Goal: Navigation & Orientation: Understand site structure

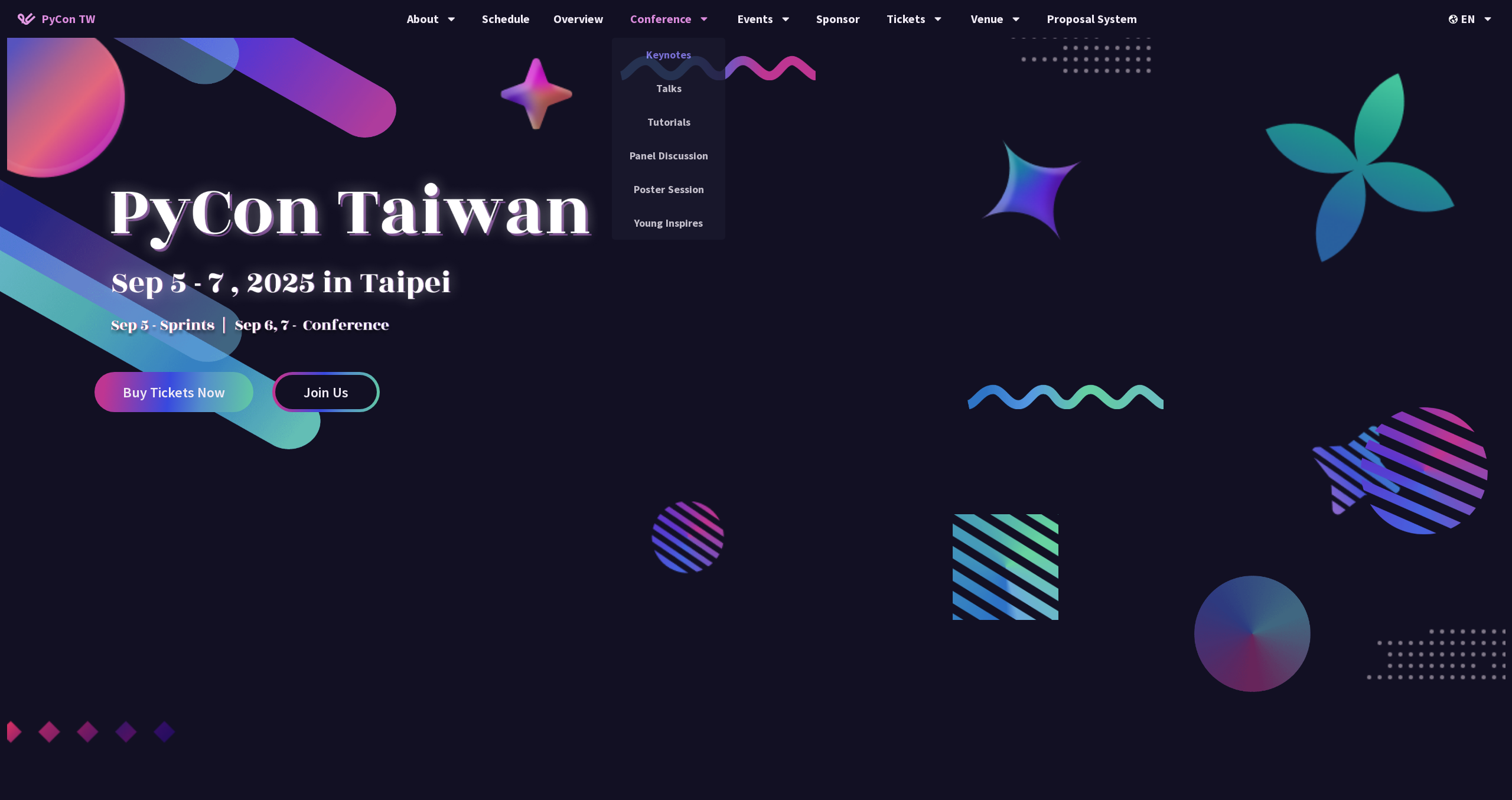
click at [681, 51] on link "Keynotes" at bounding box center [668, 55] width 113 height 28
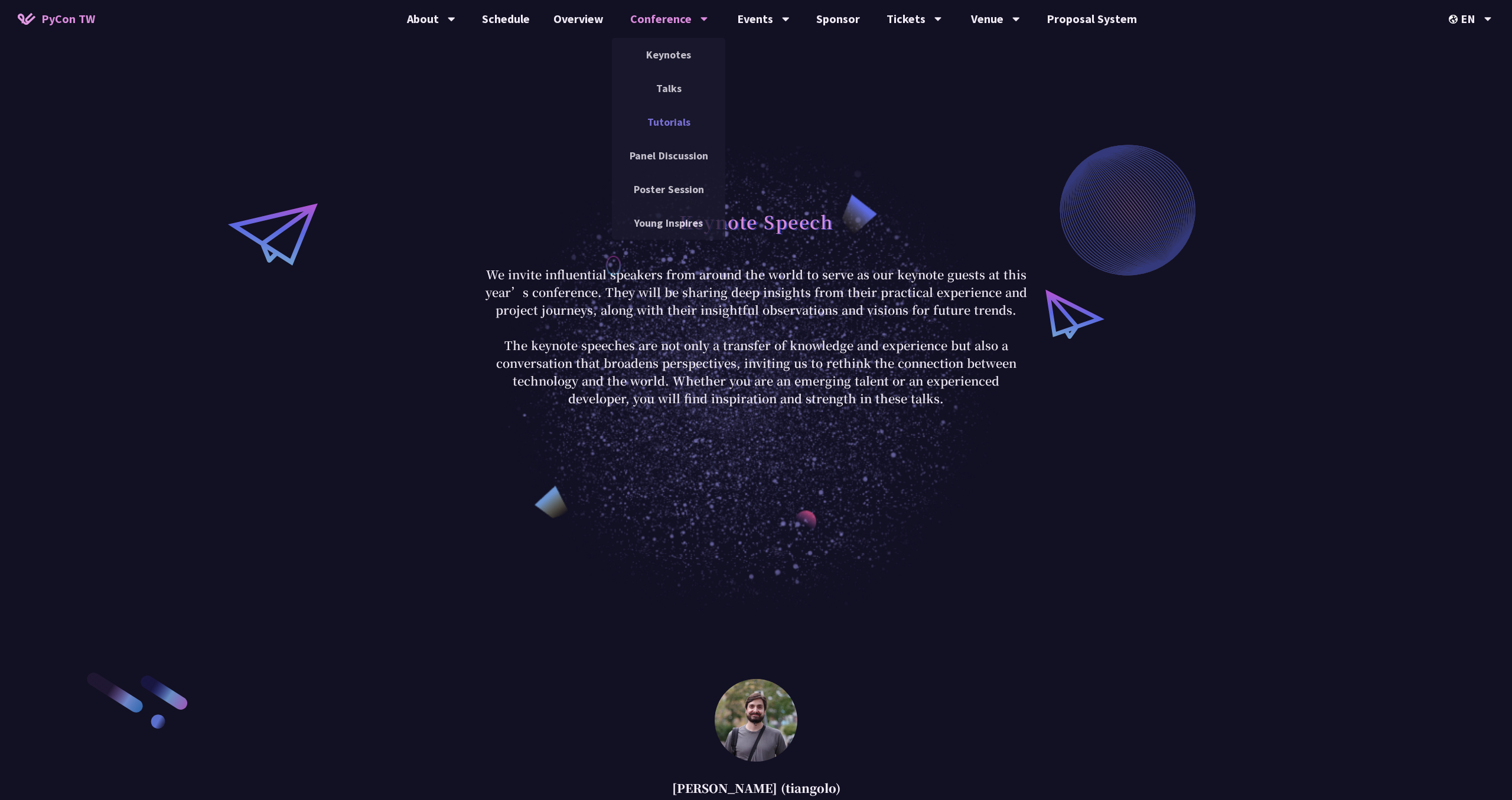
click at [662, 128] on link "Tutorials" at bounding box center [668, 122] width 113 height 28
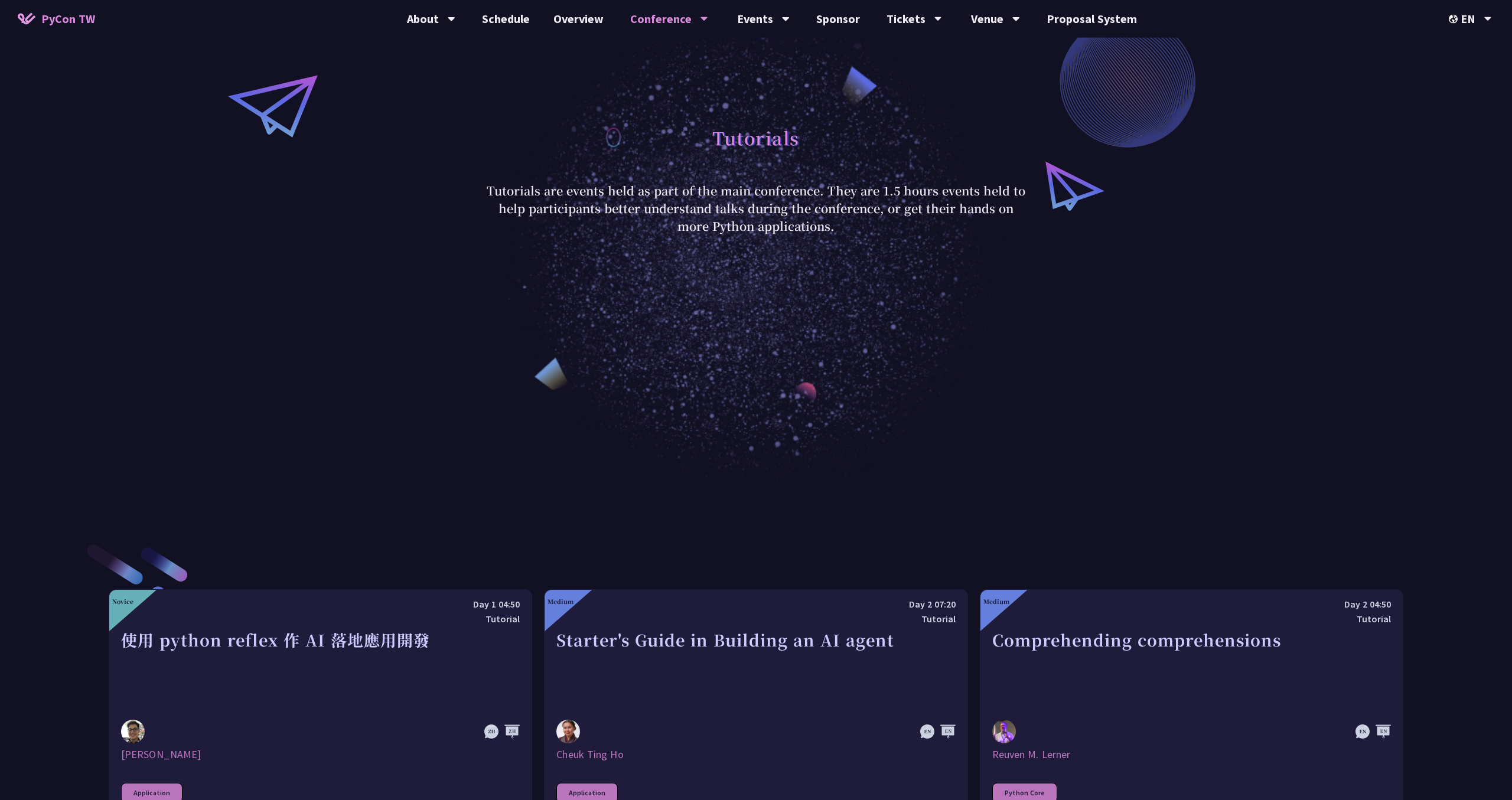
scroll to position [60, 0]
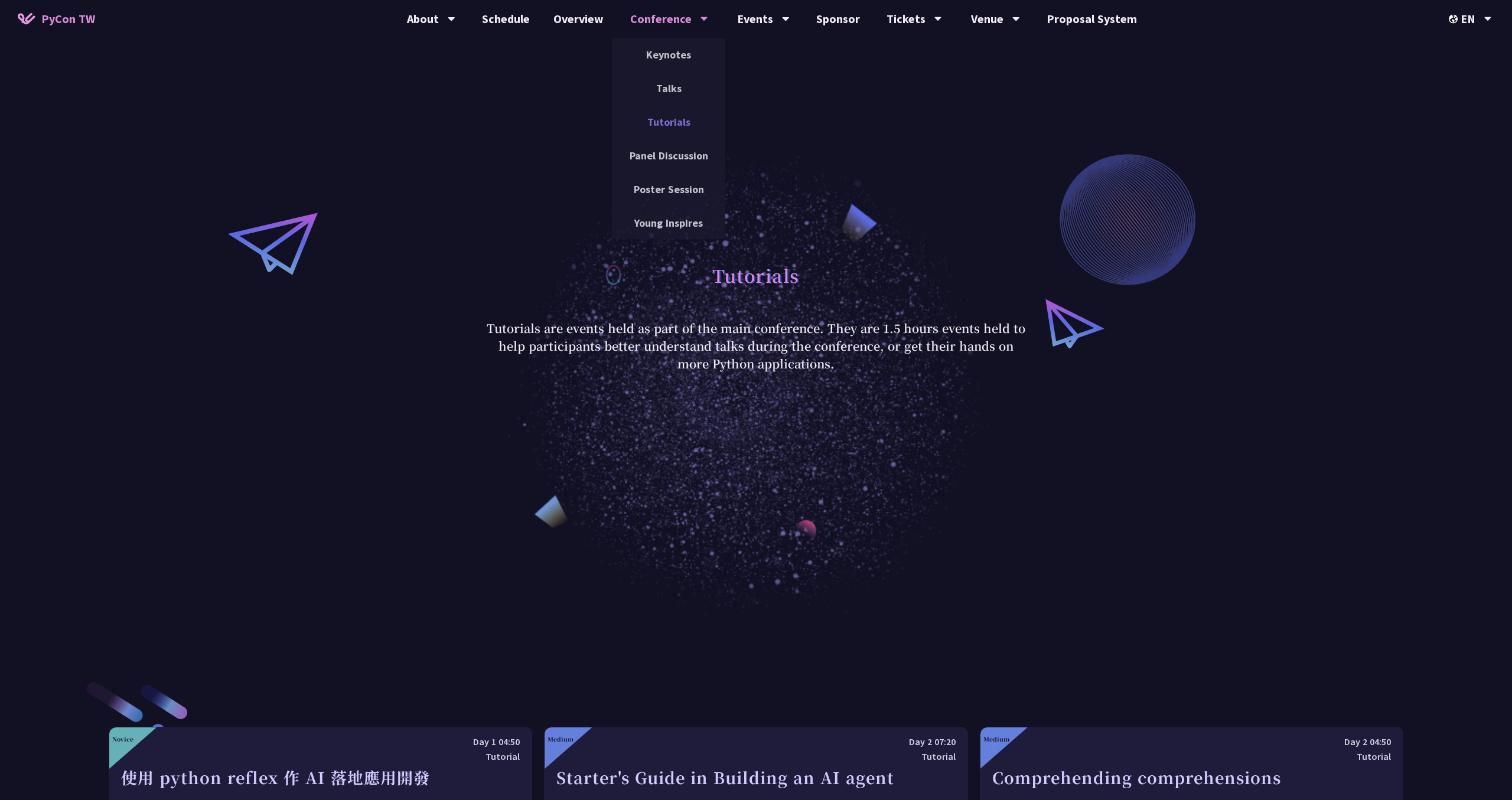
click at [663, 124] on link "Tutorials" at bounding box center [668, 122] width 113 height 28
click at [671, 89] on link "Talks" at bounding box center [668, 88] width 113 height 28
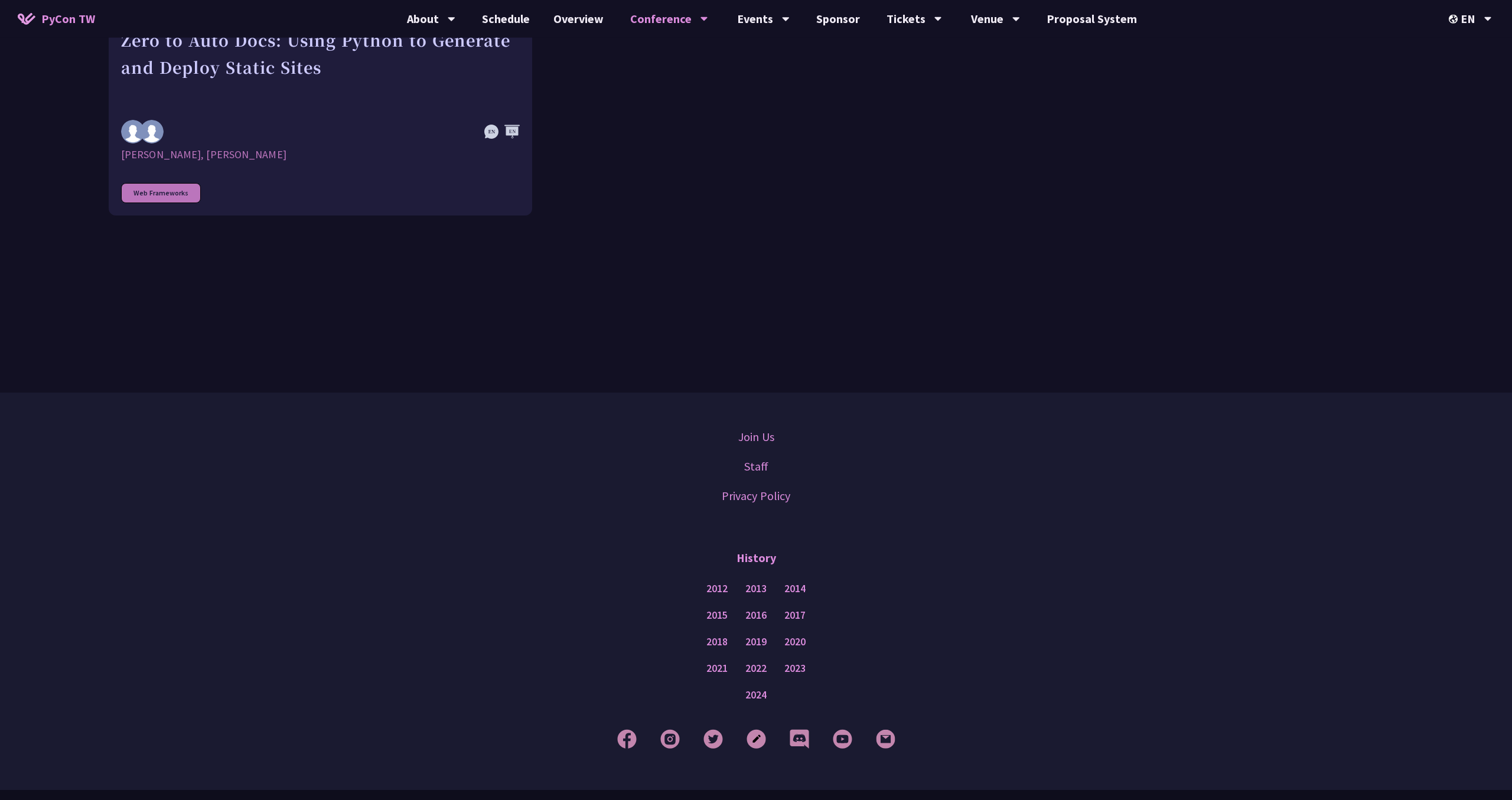
scroll to position [3863, 0]
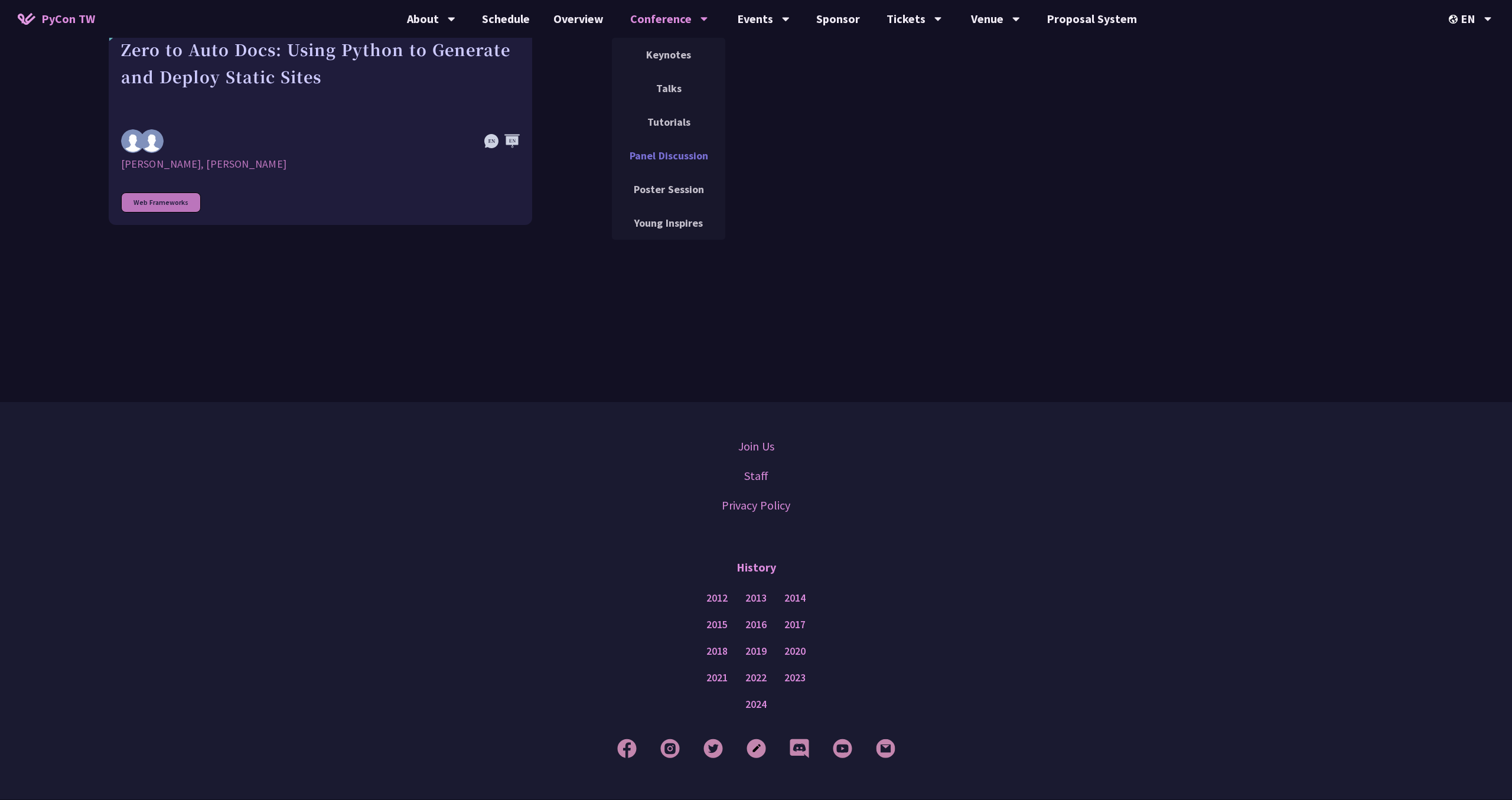
click at [640, 158] on link "Panel Discussion" at bounding box center [668, 156] width 113 height 28
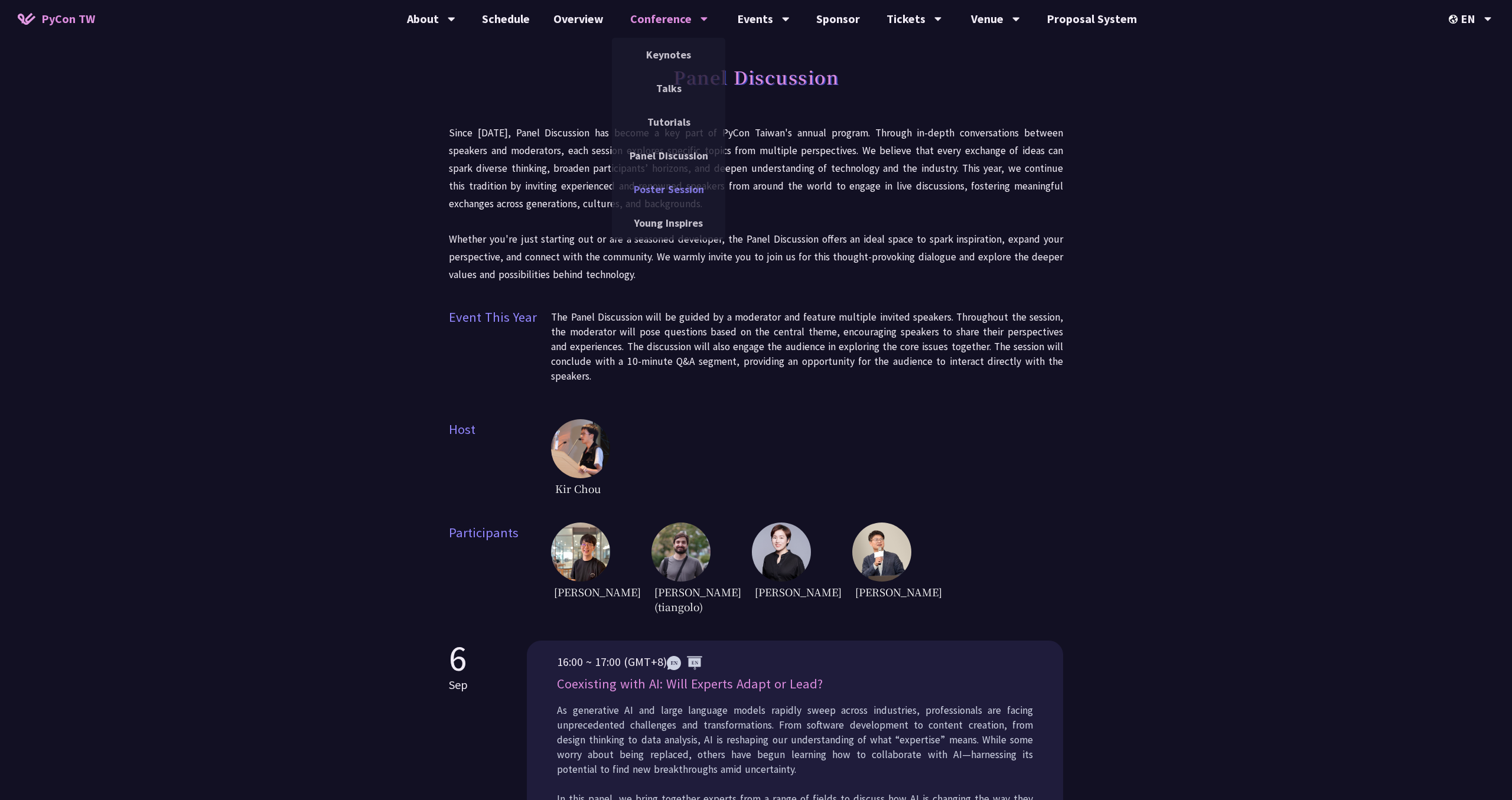
click at [651, 184] on link "Poster Session" at bounding box center [668, 189] width 113 height 28
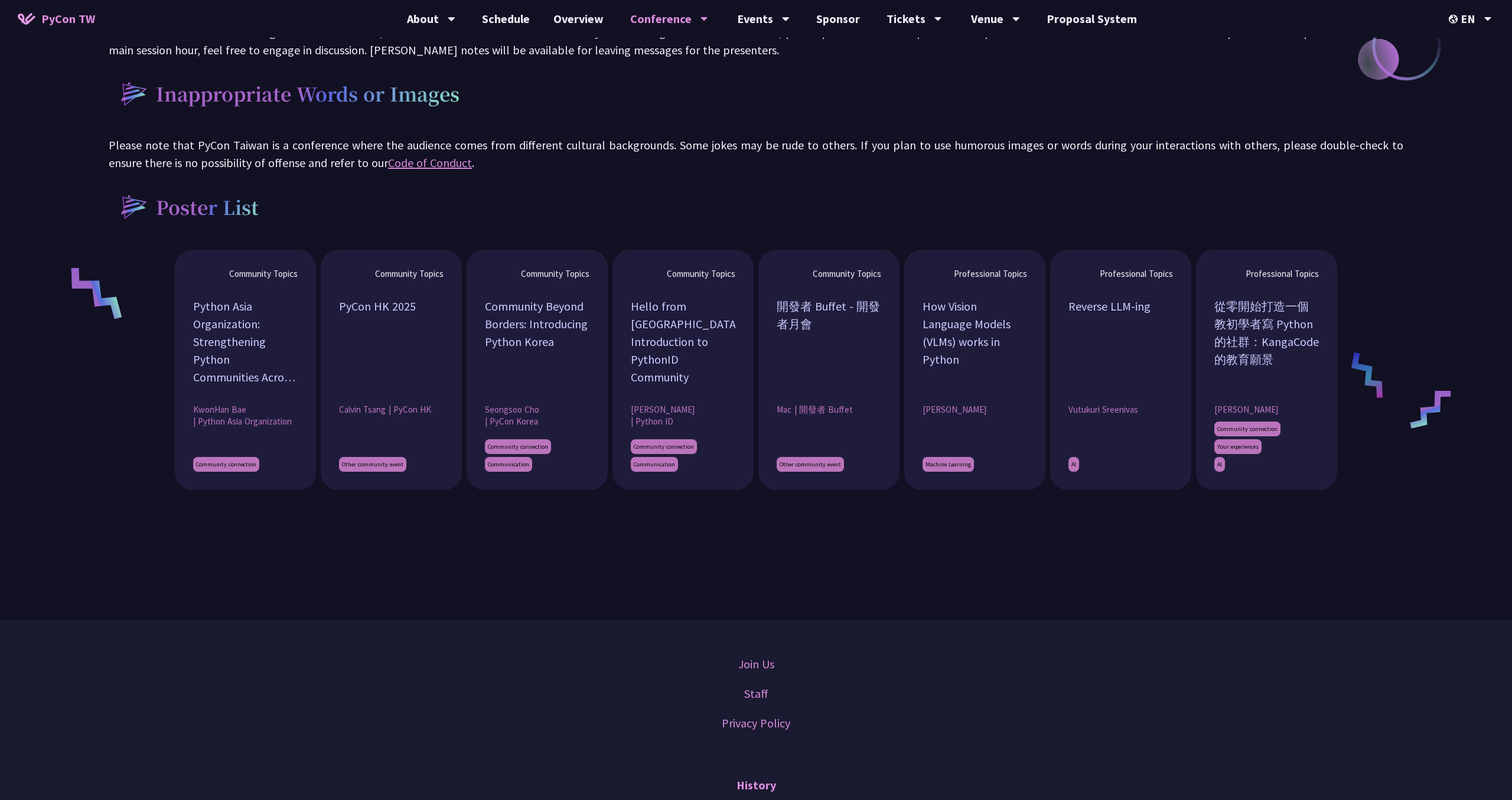
scroll to position [1161, 0]
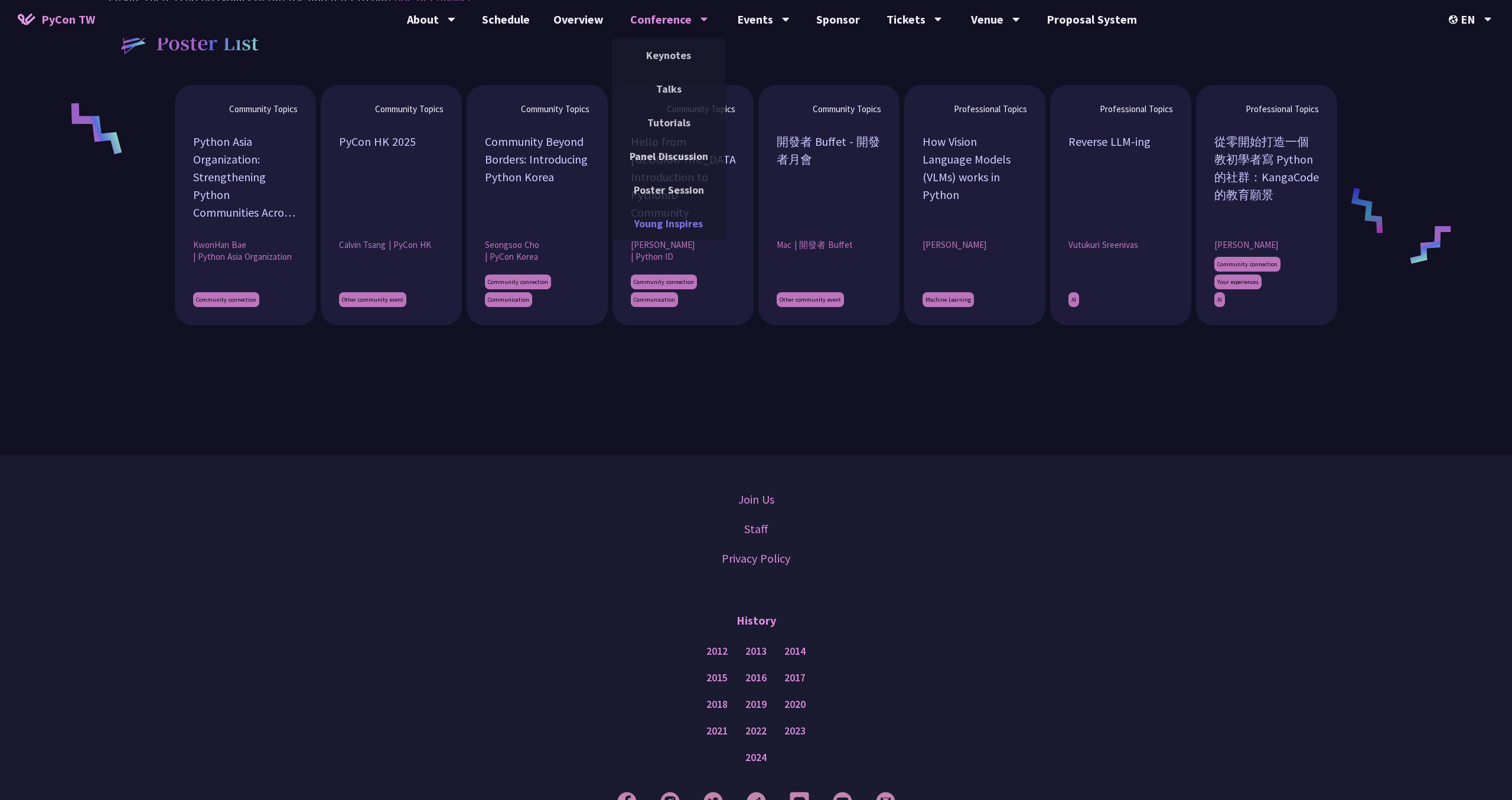
click at [675, 227] on link "Young Inspires" at bounding box center [668, 223] width 113 height 28
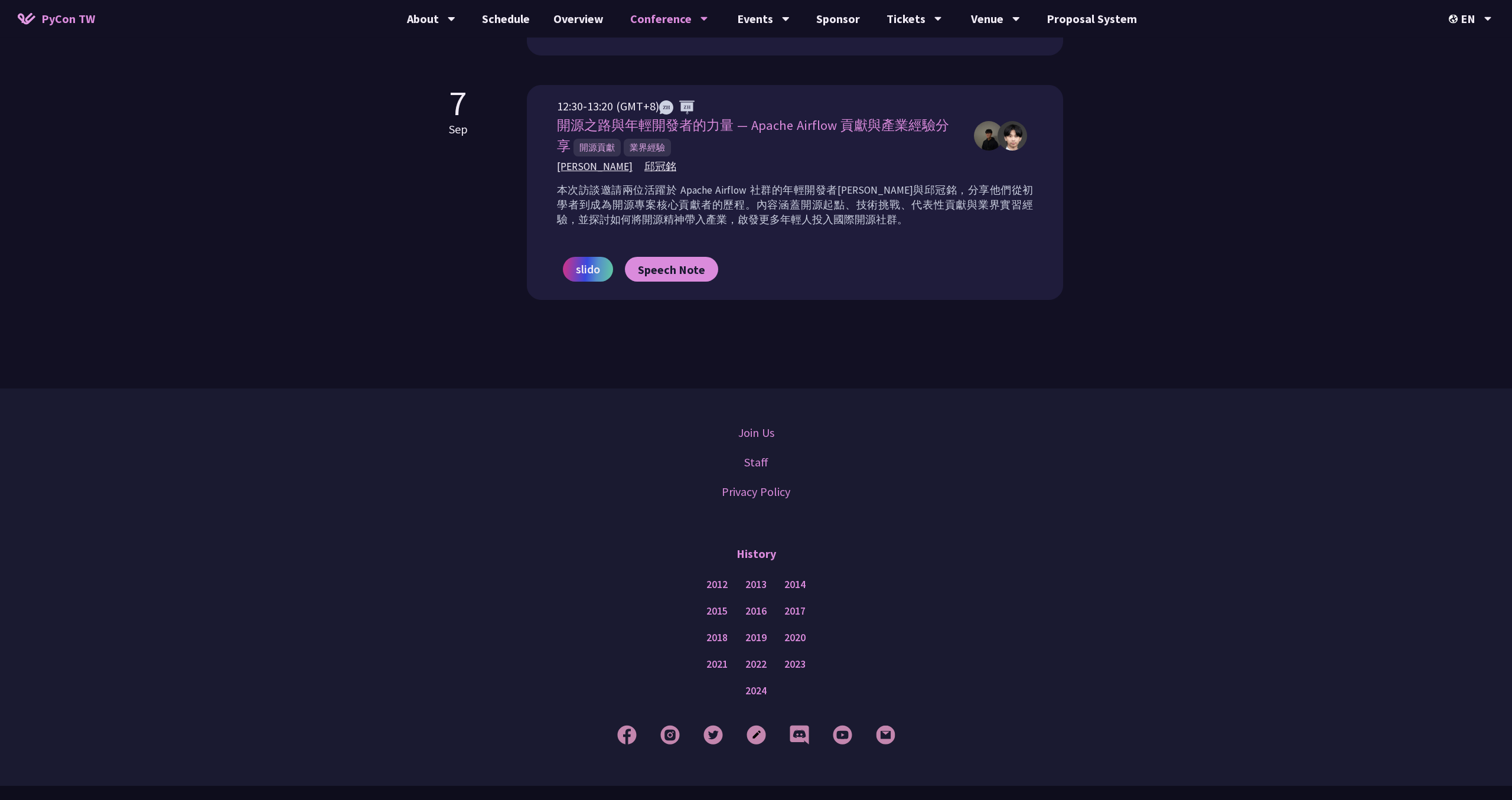
scroll to position [1001, 0]
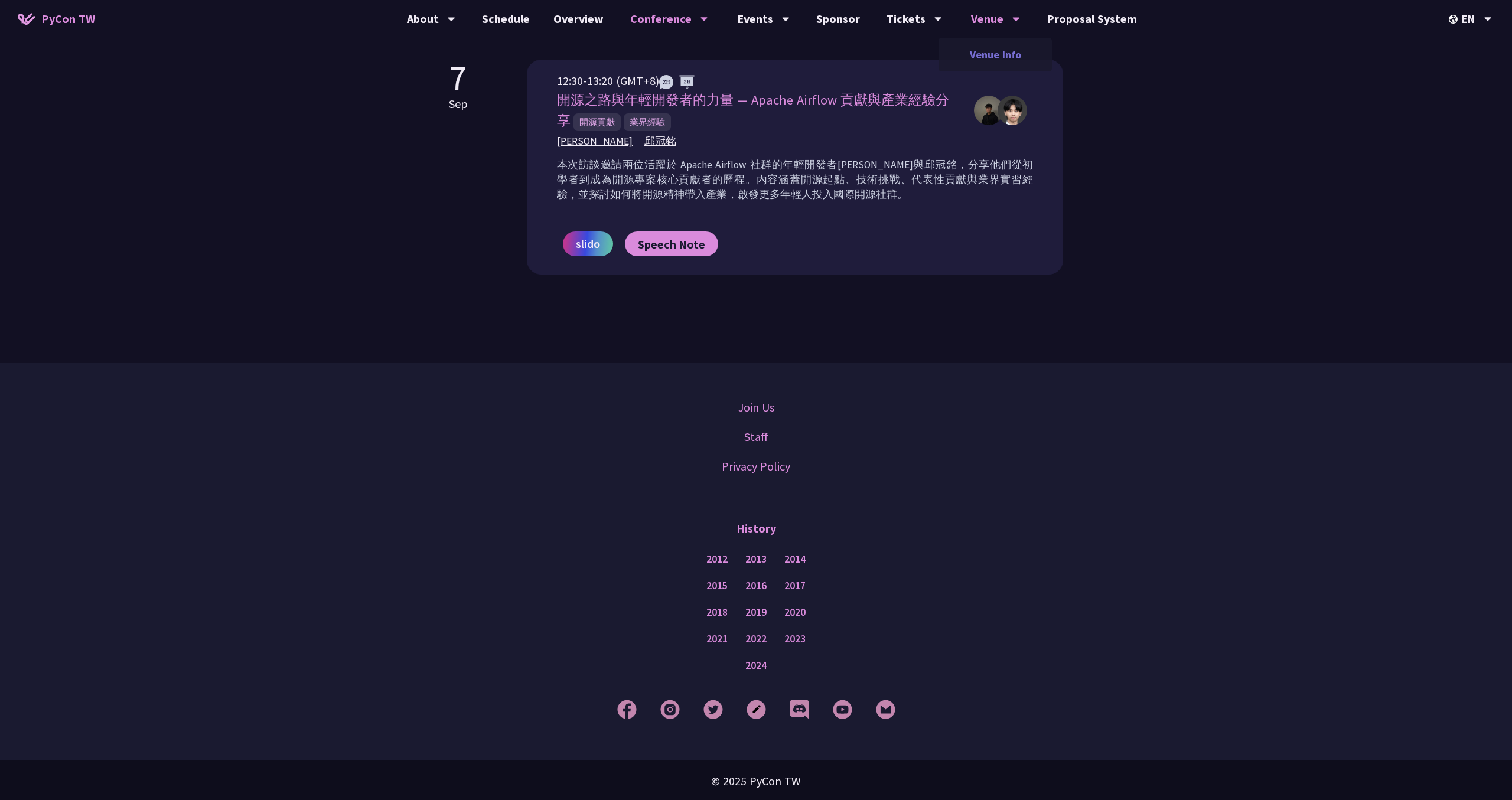
click at [981, 54] on link "Venue Info" at bounding box center [995, 55] width 113 height 28
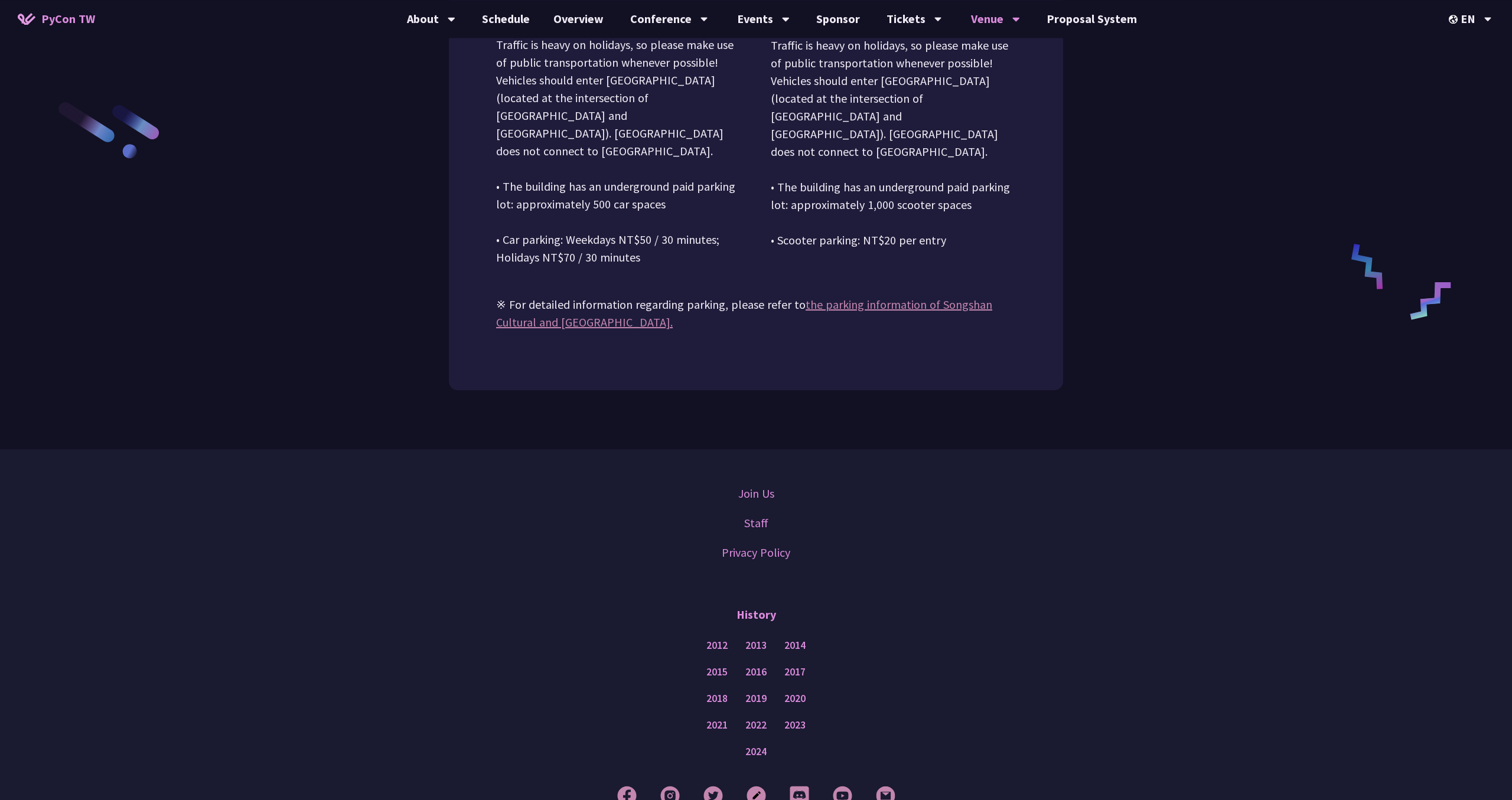
scroll to position [1566, 0]
